Goal: Information Seeking & Learning: Check status

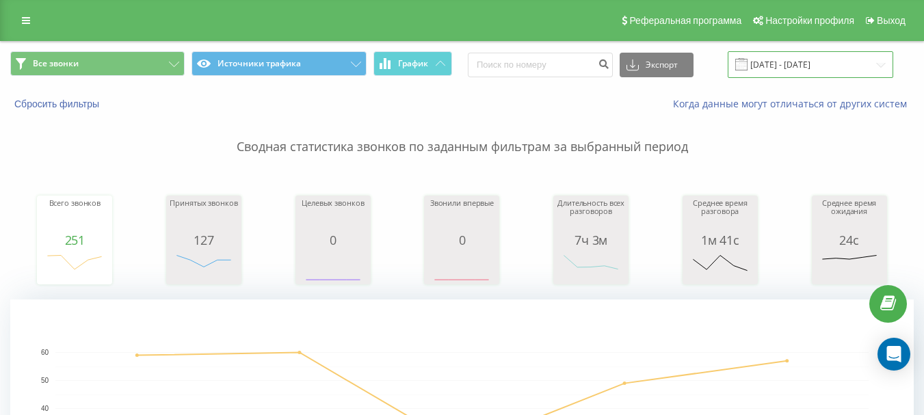
click at [886, 57] on input "[DATE] - [DATE]" at bounding box center [809, 64] width 165 height 27
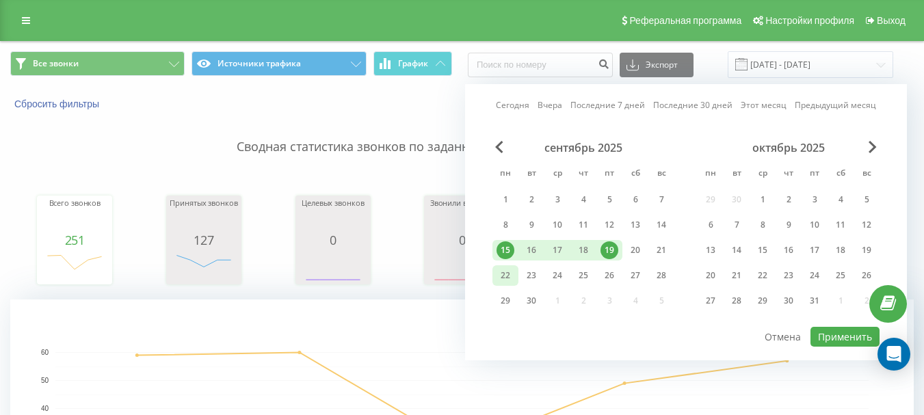
click at [501, 278] on div "22" at bounding box center [505, 276] width 18 height 18
click at [842, 343] on button "Применить" at bounding box center [844, 337] width 69 height 20
type input "[DATE] - [DATE]"
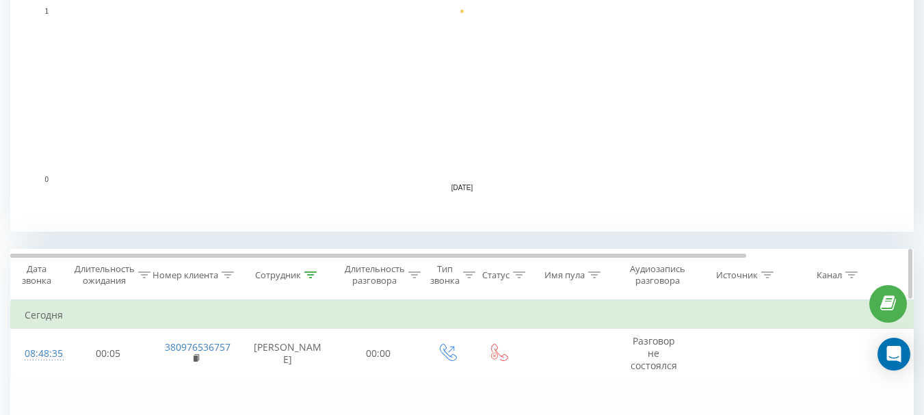
scroll to position [410, 0]
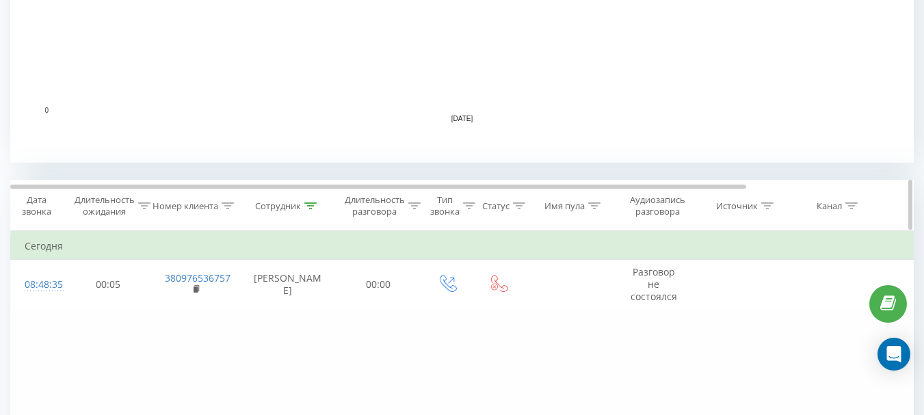
drag, startPoint x: 291, startPoint y: 208, endPoint x: 304, endPoint y: 203, distance: 13.2
click at [292, 208] on div "Сотрудник" at bounding box center [278, 206] width 46 height 12
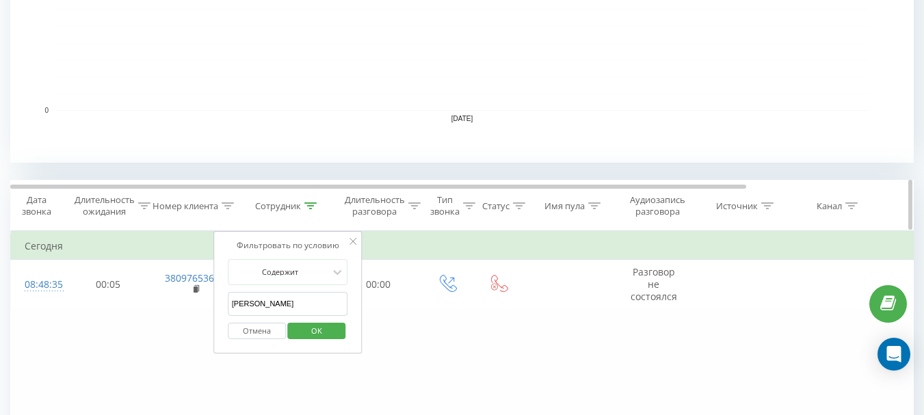
click at [304, 203] on icon at bounding box center [310, 205] width 12 height 7
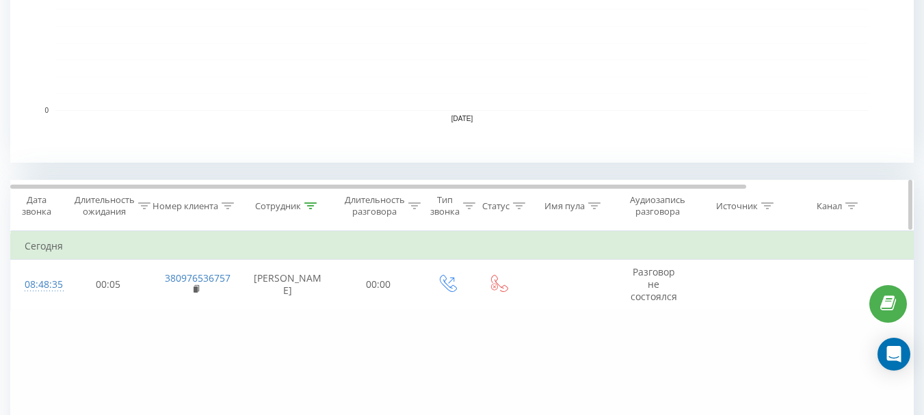
click at [310, 199] on th "Сотрудник" at bounding box center [288, 205] width 96 height 51
click at [299, 206] on div "Сотрудник" at bounding box center [278, 206] width 46 height 12
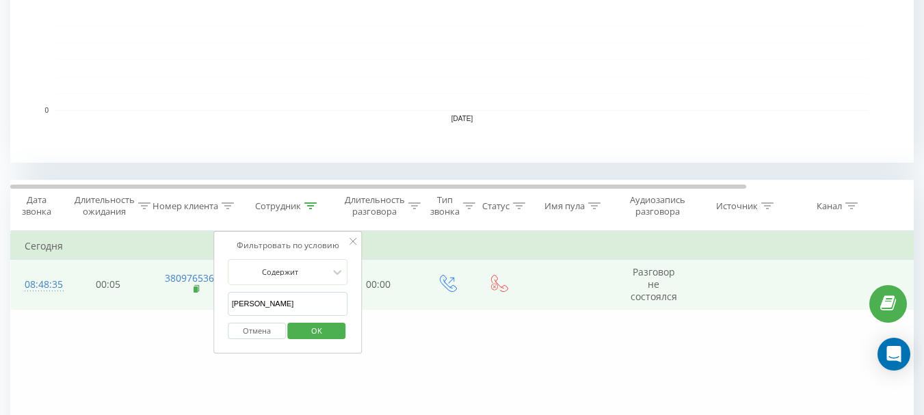
drag, startPoint x: 287, startPoint y: 305, endPoint x: 200, endPoint y: 293, distance: 87.6
click at [210, 297] on table "Фильтровать по условию Равно Отмена OK Фильтровать по условию Содержит Отмена O…" at bounding box center [564, 270] width 1109 height 79
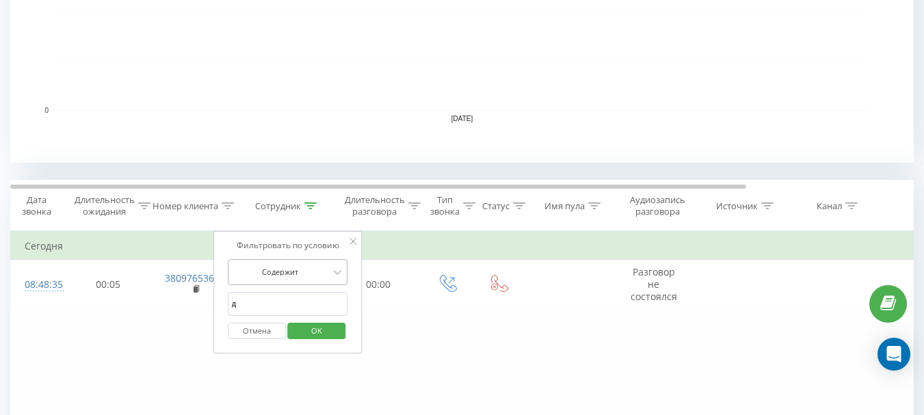
type input "дацюк"
click at [312, 328] on span "OK" at bounding box center [316, 330] width 38 height 21
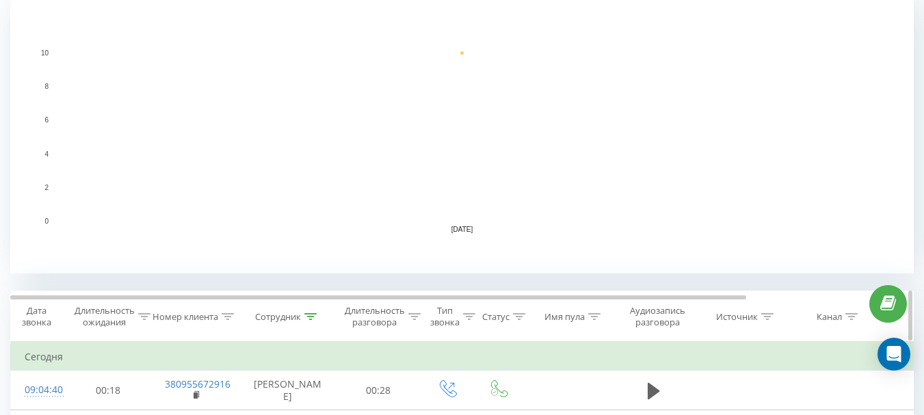
scroll to position [312, 0]
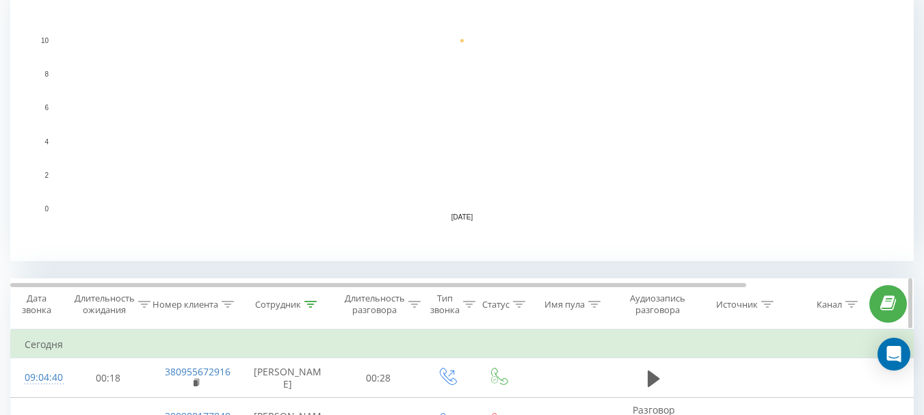
click at [306, 302] on icon at bounding box center [310, 304] width 12 height 7
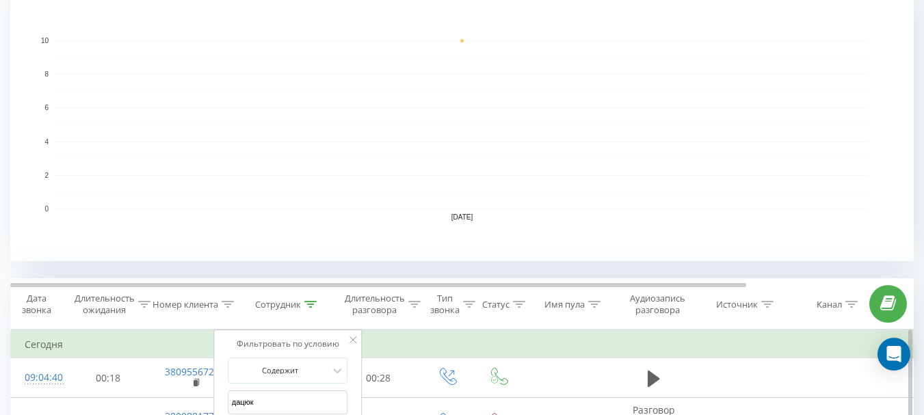
drag, startPoint x: 254, startPoint y: 399, endPoint x: 223, endPoint y: 397, distance: 31.6
click at [223, 397] on div "Фильтровать по условию Содержит [PERSON_NAME] Отмена OK" at bounding box center [287, 391] width 149 height 123
